Goal: Task Accomplishment & Management: Manage account settings

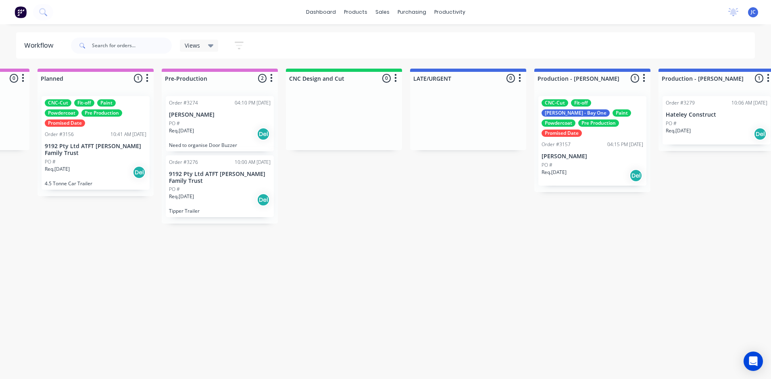
scroll to position [0, 357]
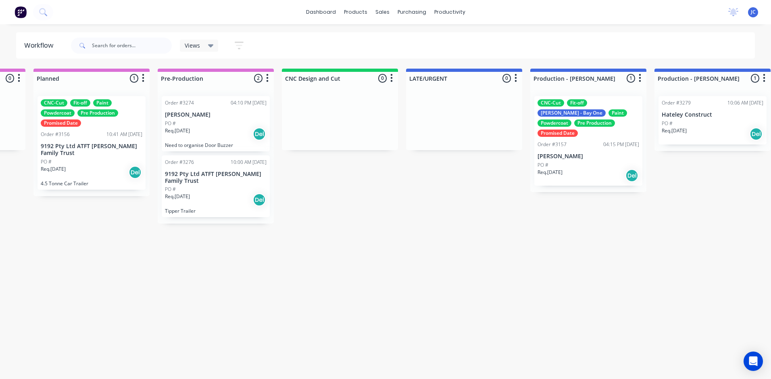
click at [596, 139] on div "CNC-Cut Fit-off [PERSON_NAME] - Bay One Paint Powdercoat Pre Production Promise…" at bounding box center [588, 141] width 108 height 90
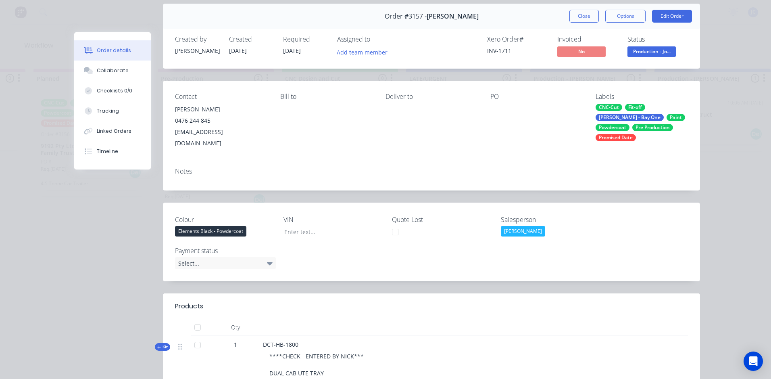
scroll to position [0, 0]
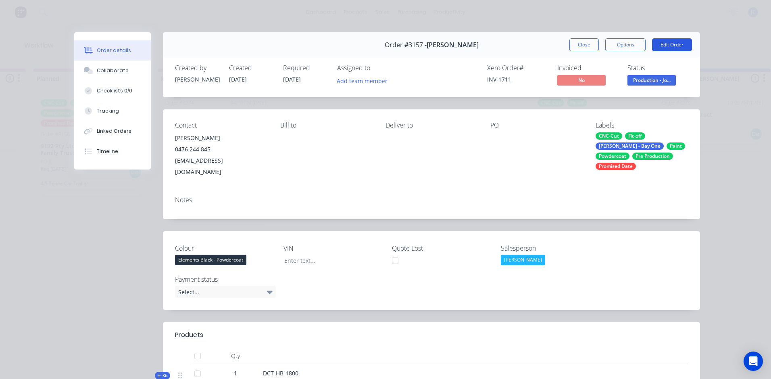
click at [677, 42] on button "Edit Order" at bounding box center [672, 44] width 40 height 13
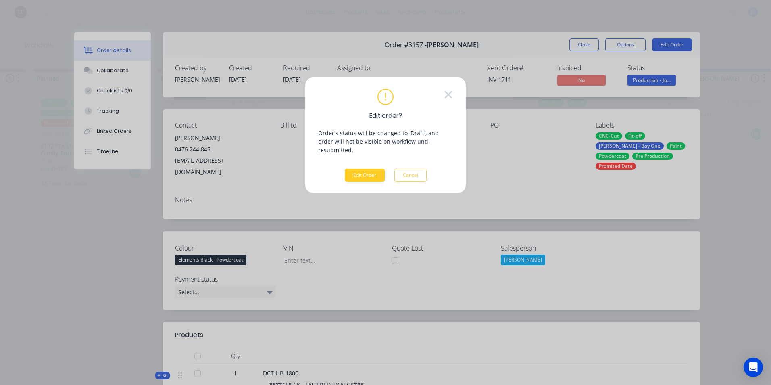
click at [362, 169] on button "Edit Order" at bounding box center [365, 175] width 40 height 13
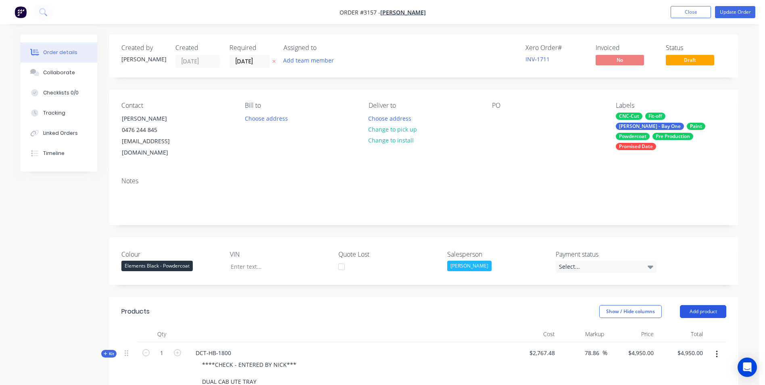
click at [706, 305] on button "Add product" at bounding box center [703, 311] width 46 height 13
click at [692, 326] on div "Product catalogue" at bounding box center [688, 332] width 62 height 12
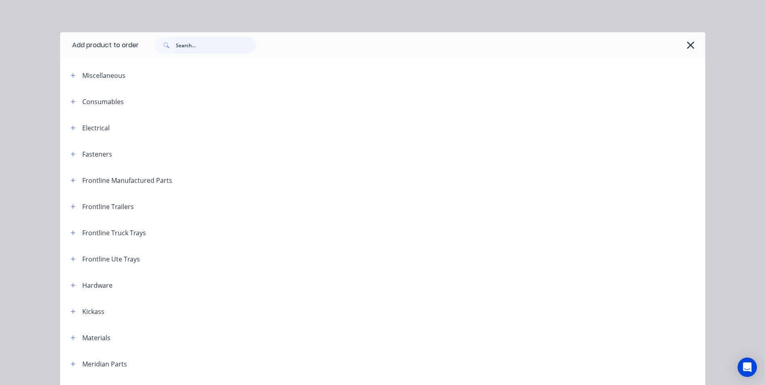
click at [201, 44] on input "text" at bounding box center [216, 45] width 80 height 16
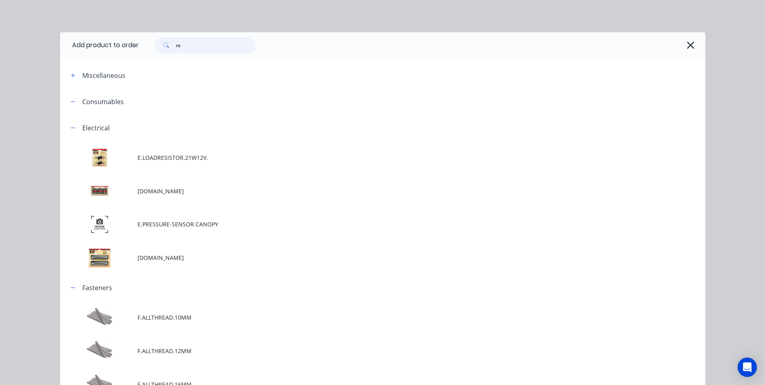
type input "r"
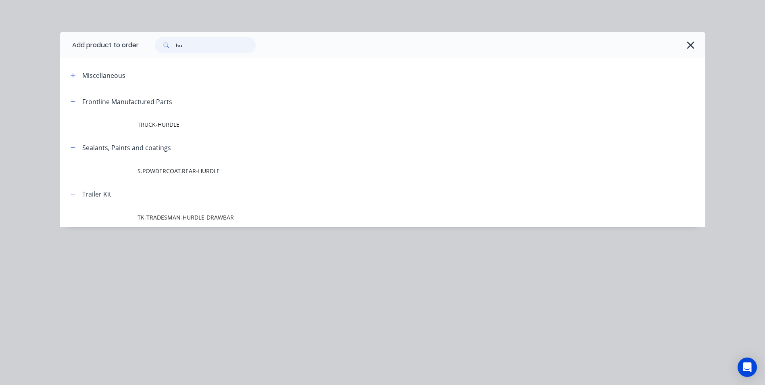
type input "h"
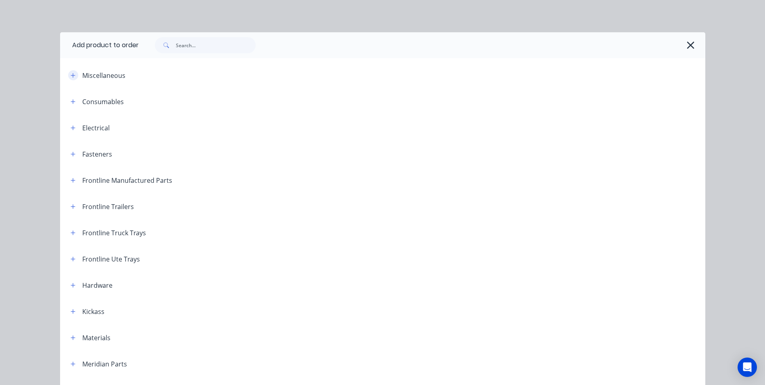
click at [68, 75] on button "button" at bounding box center [73, 75] width 10 height 10
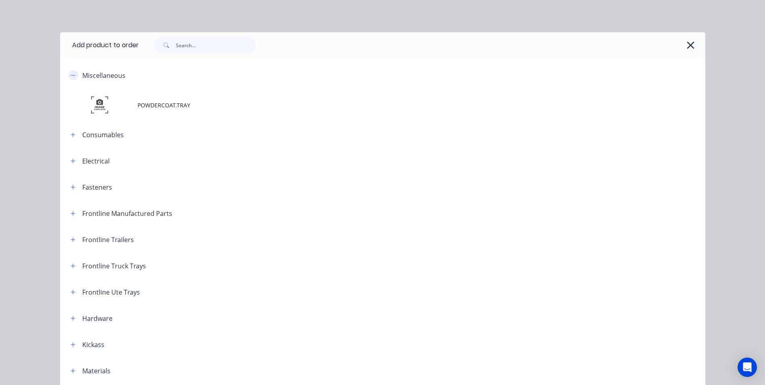
click at [71, 75] on icon "button" at bounding box center [73, 76] width 5 height 6
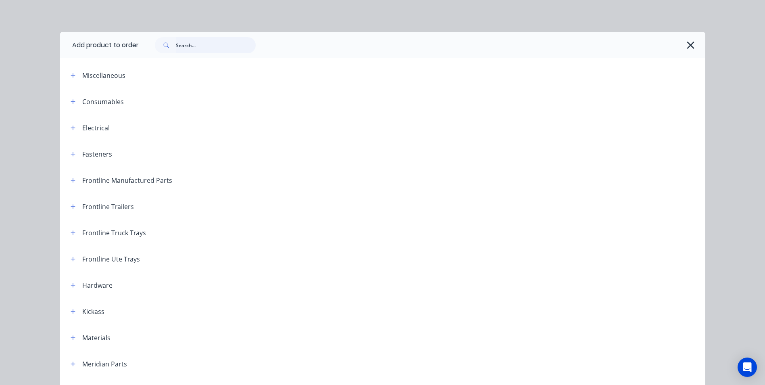
click at [212, 48] on input "text" at bounding box center [216, 45] width 80 height 16
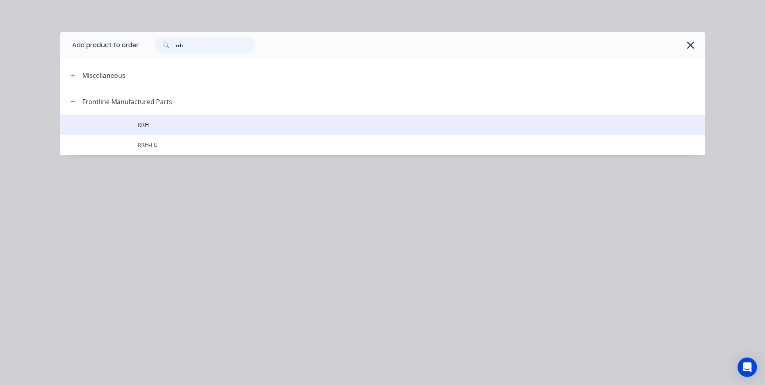
type input "rrh"
click at [142, 126] on span "RRH" at bounding box center [365, 124] width 454 height 8
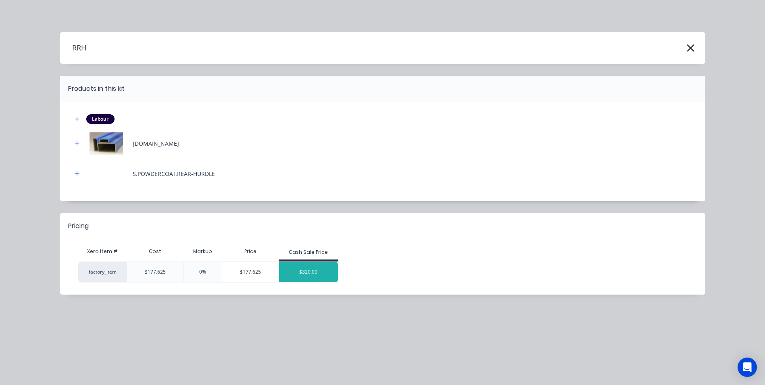
click at [322, 270] on div "$320.00" at bounding box center [308, 272] width 59 height 20
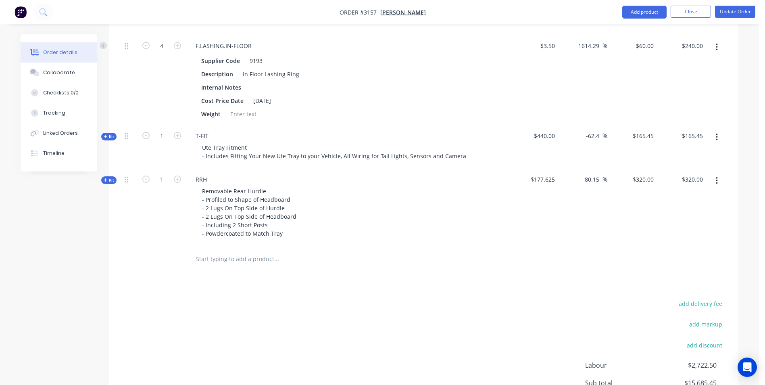
scroll to position [1008, 0]
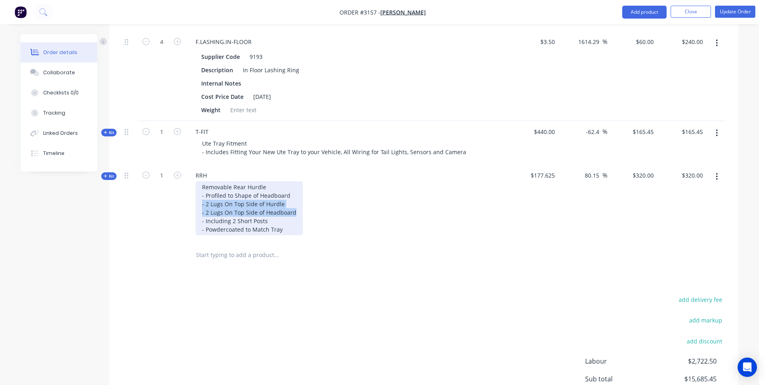
drag, startPoint x: 293, startPoint y: 201, endPoint x: 202, endPoint y: 194, distance: 91.4
click at [202, 194] on div "Removable Rear Hurdle - Profiled to Shape of Headboard - 2 Lugs On Top Side of …" at bounding box center [249, 208] width 107 height 54
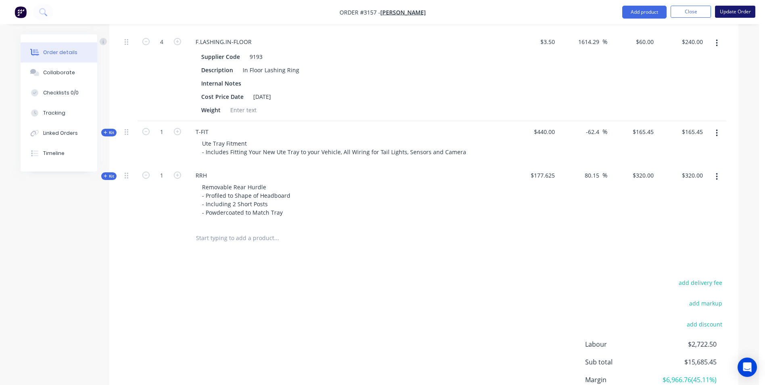
click at [734, 10] on button "Update Order" at bounding box center [735, 12] width 40 height 12
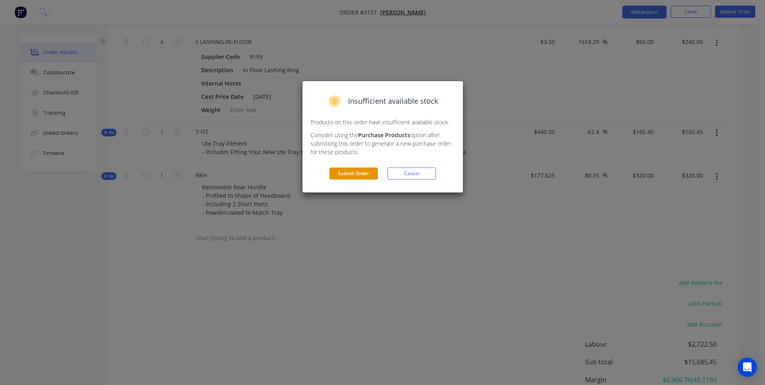
click at [345, 174] on button "Submit Order" at bounding box center [353, 173] width 48 height 12
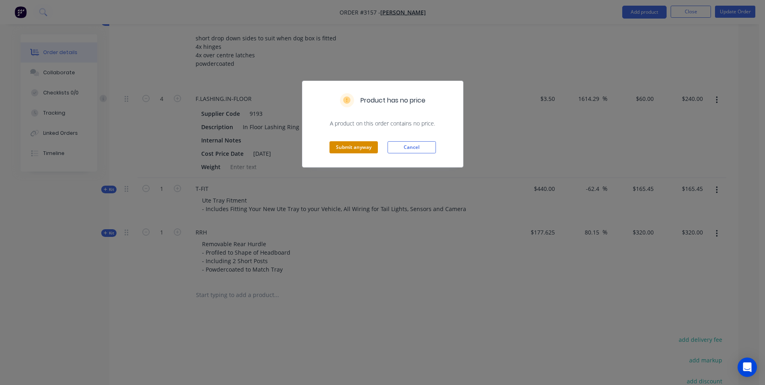
click at [350, 146] on button "Submit anyway" at bounding box center [353, 147] width 48 height 12
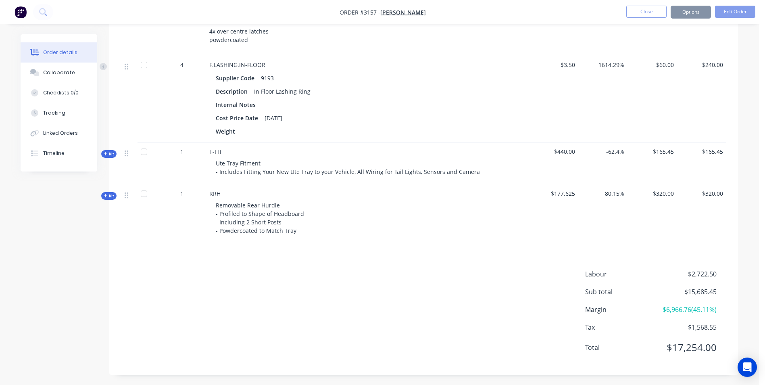
scroll to position [950, 0]
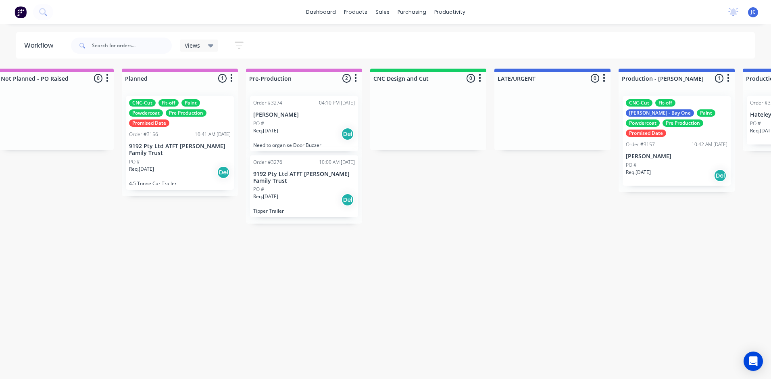
scroll to position [0, 238]
